Goal: Task Accomplishment & Management: Manage account settings

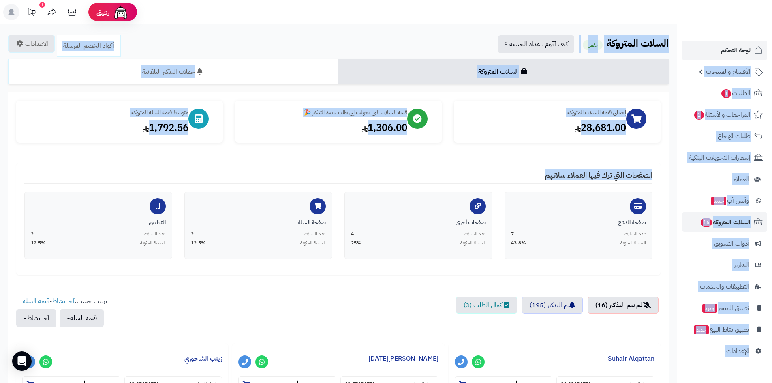
drag, startPoint x: 572, startPoint y: 126, endPoint x: 680, endPoint y: 41, distance: 137.8
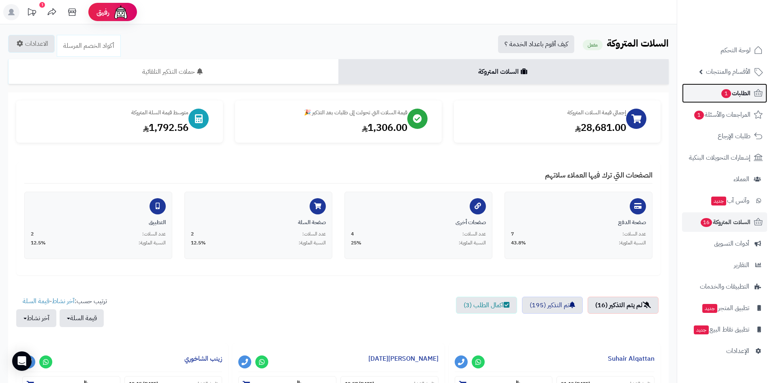
click at [738, 91] on span "الطلبات 1" at bounding box center [735, 93] width 30 height 11
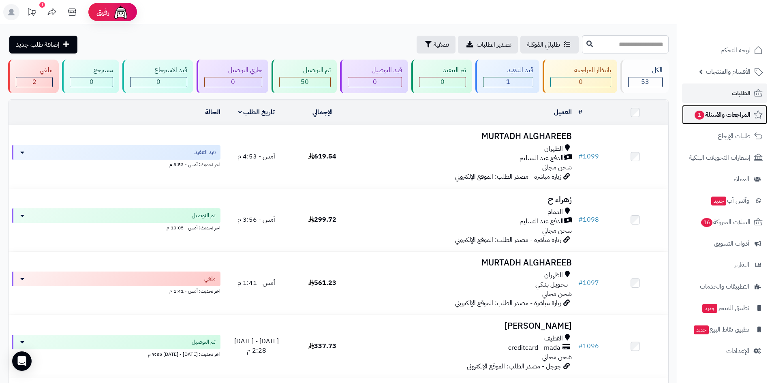
click at [731, 111] on span "المراجعات والأسئلة 1" at bounding box center [722, 114] width 57 height 11
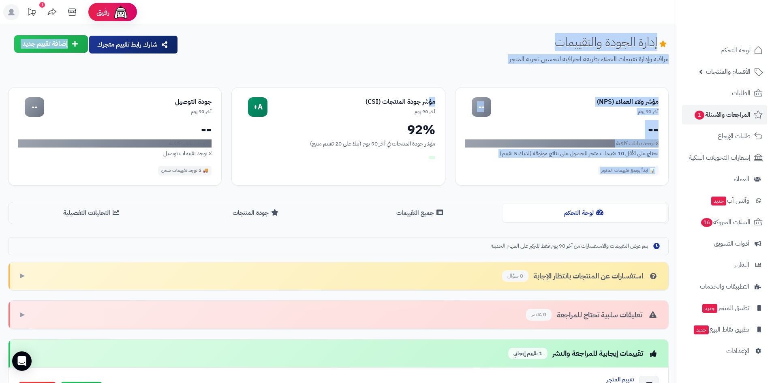
drag, startPoint x: 575, startPoint y: 36, endPoint x: 429, endPoint y: 77, distance: 151.5
click at [429, 77] on div "إدارة الجودة والتقييمات مراقبة وإدارة تقييمات العملاء بطريقة احترافية لتحسين تج…" at bounding box center [338, 274] width 677 height 501
click at [429, 77] on div "إدارة الجودة والتقييمات مراقبة وإدارة تقييمات العملاء بطريقة احترافية لتحسين تج…" at bounding box center [338, 246] width 677 height 423
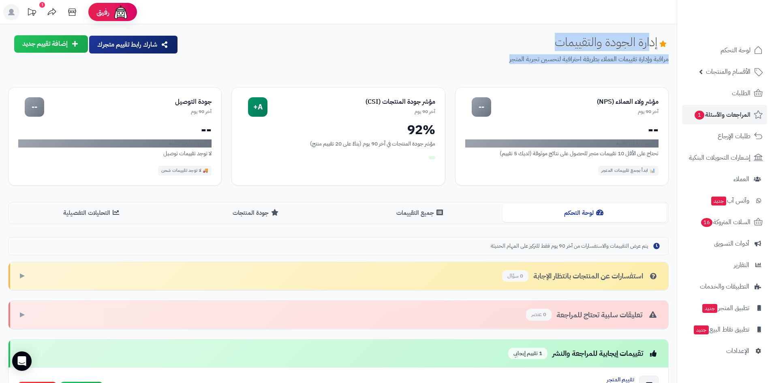
drag, startPoint x: 533, startPoint y: 62, endPoint x: 668, endPoint y: 43, distance: 136.7
click at [662, 45] on div "إدارة الجودة والتقييمات مراقبة وإدارة تقييمات العملاء بطريقة احترافية لتحسين تج…" at bounding box center [427, 56] width 484 height 42
click at [732, 51] on span "لوحة التحكم" at bounding box center [736, 50] width 30 height 11
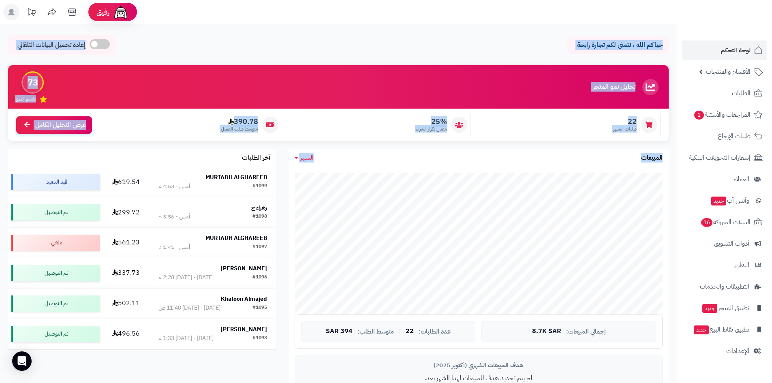
drag, startPoint x: 452, startPoint y: 123, endPoint x: 420, endPoint y: 160, distance: 48.9
click at [420, 160] on div "حياكم الله ، نتمنى لكم تجارة رابحة إعادة تحميل البيانات التلقائي الرئيسية لوحة …" at bounding box center [338, 383] width 677 height 718
click at [573, 58] on div "حياكم الله ، نتمنى لكم تجارة رابحة إعادة تحميل البيانات التلقائي" at bounding box center [338, 47] width 661 height 24
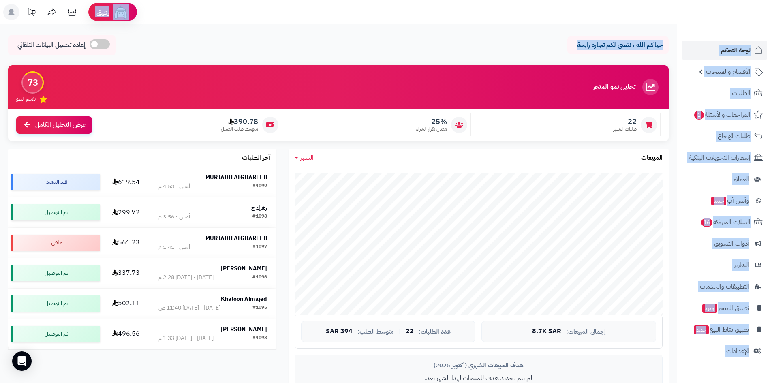
drag, startPoint x: 518, startPoint y: 52, endPoint x: 679, endPoint y: 30, distance: 162.0
click at [679, 30] on div "رفيق ! الطلبات معالجة مكتمل إرجاع المنتجات العملاء المتواجدون الان 271 عملاء من…" at bounding box center [386, 371] width 772 height 742
click at [679, 30] on div at bounding box center [724, 17] width 95 height 35
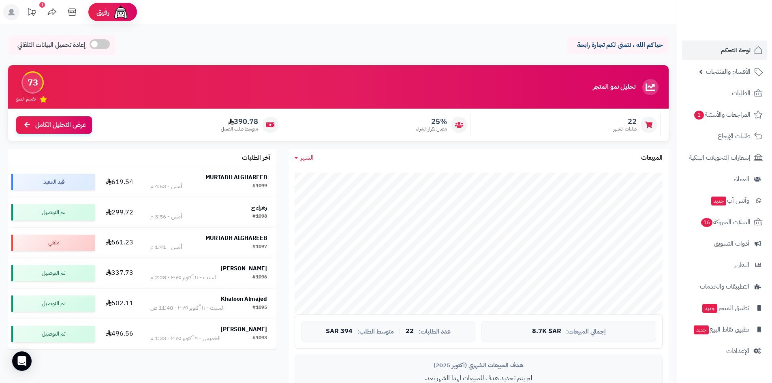
click at [710, 212] on ul "لوحة التحكم الأقسام والمنتجات المنتجات الأقسام الماركات مواصفات المنتجات مواصفا…" at bounding box center [724, 201] width 95 height 320
click at [710, 224] on span "16" at bounding box center [706, 223] width 13 height 10
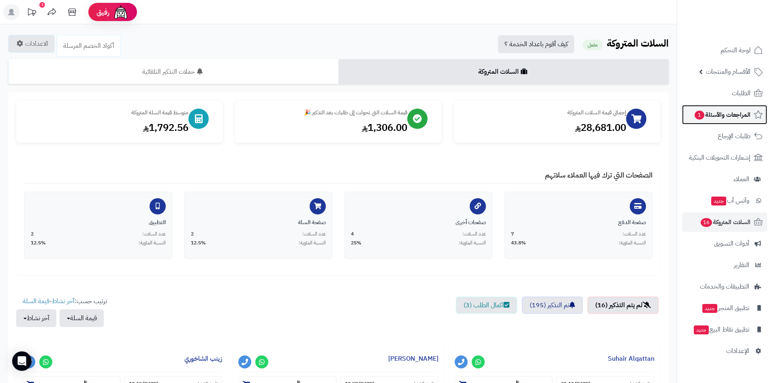
click at [730, 111] on span "المراجعات والأسئلة 1" at bounding box center [722, 114] width 57 height 11
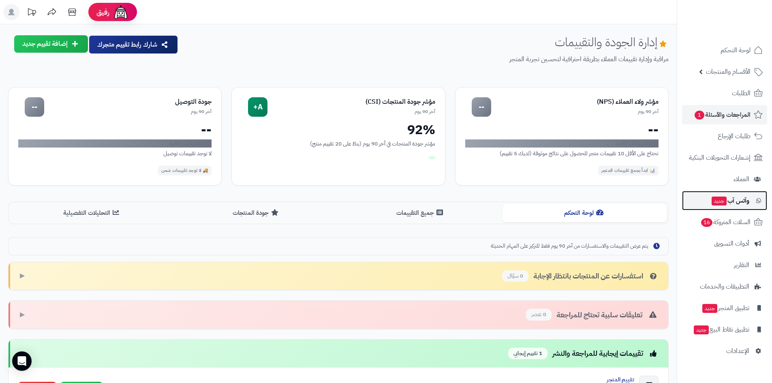
click at [731, 204] on span "وآتس آب جديد" at bounding box center [730, 200] width 38 height 11
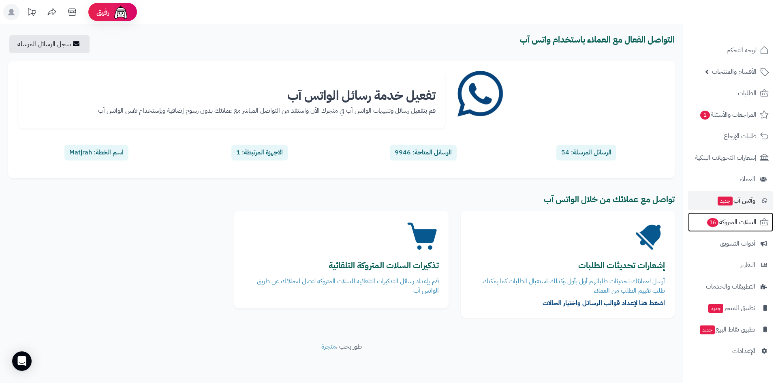
click at [735, 222] on span "السلات المتروكة 16" at bounding box center [731, 221] width 50 height 11
